Goal: Task Accomplishment & Management: Use online tool/utility

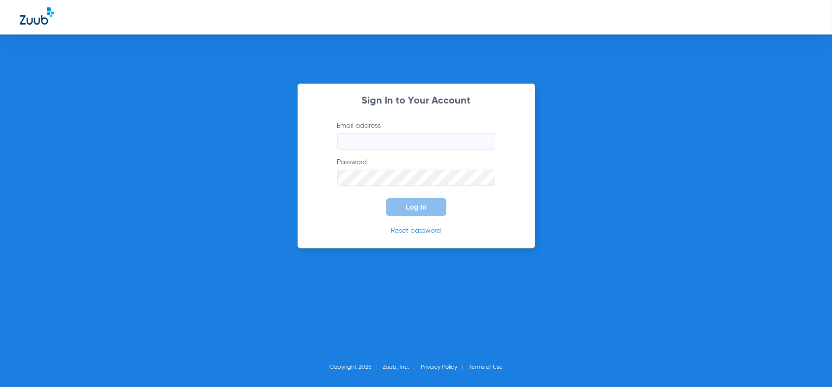
drag, startPoint x: 376, startPoint y: 138, endPoint x: 390, endPoint y: 127, distance: 18.4
click at [376, 138] on input "Email address" at bounding box center [416, 141] width 158 height 17
type input "[EMAIL_ADDRESS][DOMAIN_NAME]"
click at [386, 198] on button "Log In" at bounding box center [416, 207] width 60 height 18
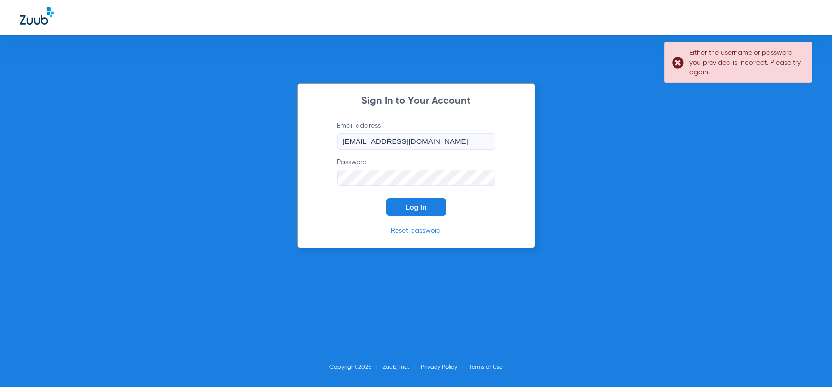
click at [271, 171] on div "Sign In to Your Account Email address [EMAIL_ADDRESS][DOMAIN_NAME] Password Log…" at bounding box center [416, 193] width 832 height 387
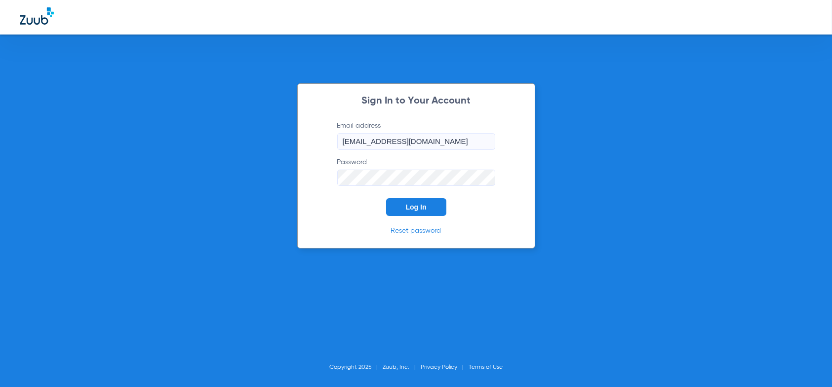
click at [386, 198] on button "Log In" at bounding box center [416, 207] width 60 height 18
click at [293, 180] on div "Sign In to Your Account Email address [EMAIL_ADDRESS][DOMAIN_NAME] Password Log…" at bounding box center [416, 193] width 832 height 387
click at [386, 198] on button "Log In" at bounding box center [416, 207] width 60 height 18
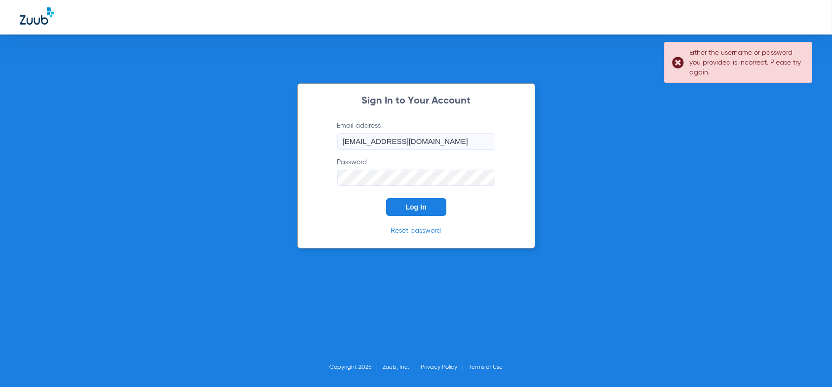
click at [160, 152] on div "Sign In to Your Account Email address [EMAIL_ADDRESS][DOMAIN_NAME] Password Log…" at bounding box center [416, 193] width 832 height 387
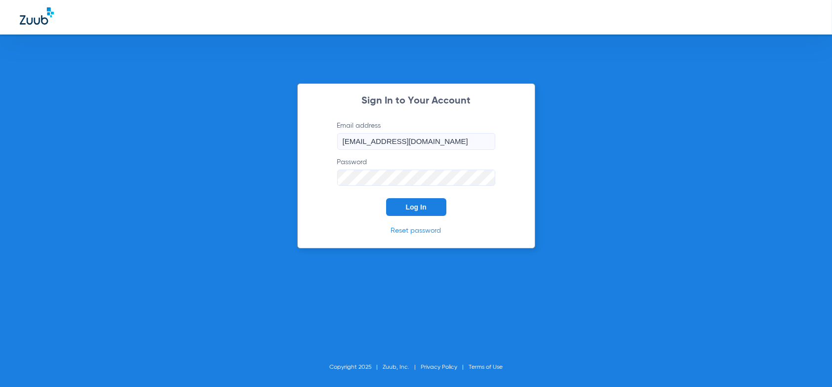
click at [386, 198] on button "Log In" at bounding box center [416, 207] width 60 height 18
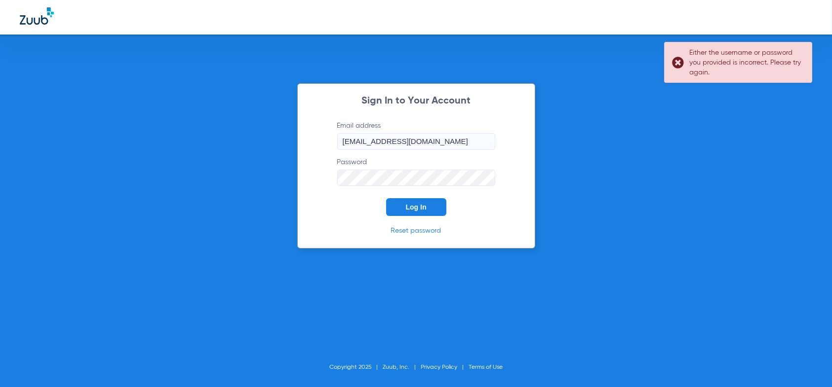
click at [232, 153] on div "Sign In to Your Account Email address [EMAIL_ADDRESS][DOMAIN_NAME] Password Log…" at bounding box center [416, 193] width 832 height 387
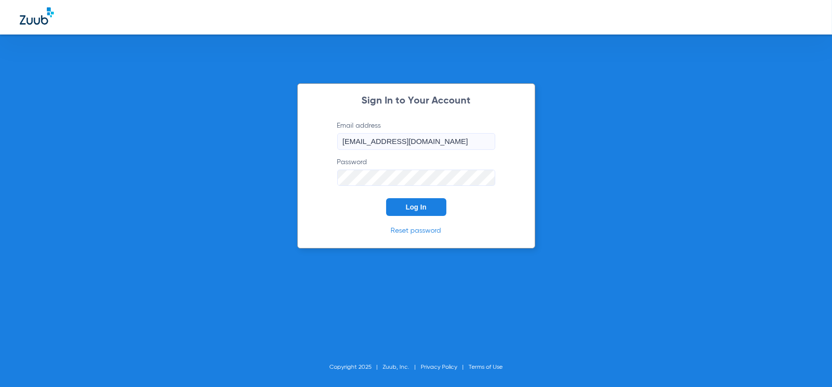
click at [233, 159] on div "Sign In to Your Account Email address [EMAIL_ADDRESS][DOMAIN_NAME] Password Log…" at bounding box center [416, 193] width 832 height 387
click at [386, 198] on button "Log In" at bounding box center [416, 207] width 60 height 18
